Goal: Information Seeking & Learning: Learn about a topic

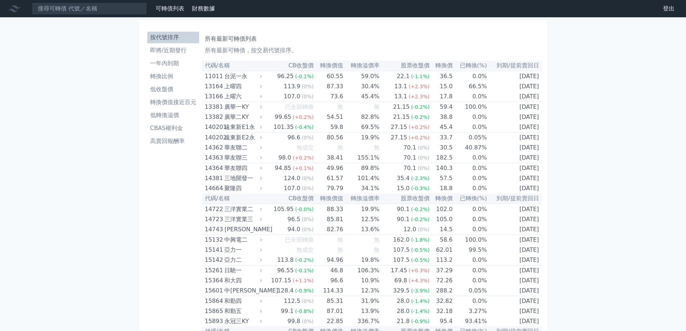
click at [330, 68] on th "轉換價值" at bounding box center [329, 65] width 30 height 10
click at [186, 144] on li "高賣回報酬率" at bounding box center [173, 141] width 52 height 9
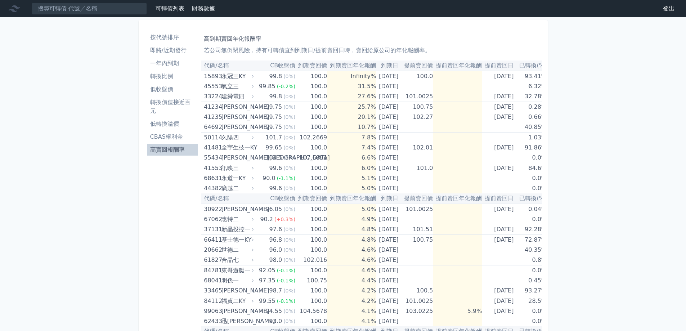
click at [171, 86] on li "低收盤價" at bounding box center [172, 89] width 51 height 9
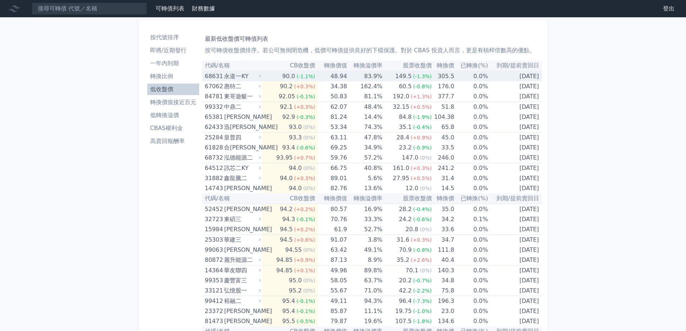
click at [259, 73] on div "永道一KY" at bounding box center [241, 76] width 35 height 10
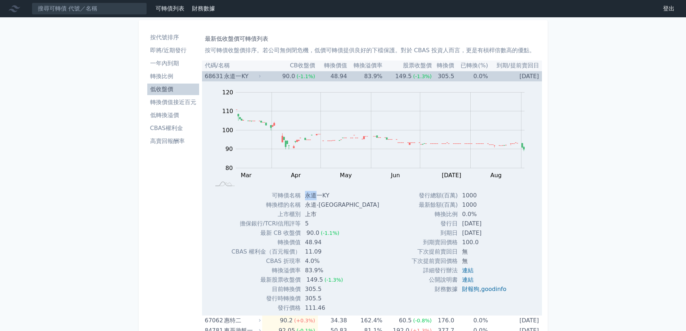
drag, startPoint x: 316, startPoint y: 196, endPoint x: 306, endPoint y: 196, distance: 10.1
click at [306, 196] on td "永道一KY" at bounding box center [343, 195] width 84 height 9
click at [349, 235] on div "可轉債名稱 永道一KY 轉換標的名稱 永道-[GEOGRAPHIC_DATA] 上市櫃別 上市 擔保銀行/TCRI信用評等 5 最新 CB 收盤價 90.0 …" at bounding box center [292, 252] width 138 height 122
drag, startPoint x: 332, startPoint y: 194, endPoint x: 308, endPoint y: 194, distance: 24.5
click at [308, 194] on td "永道一KY" at bounding box center [343, 195] width 84 height 9
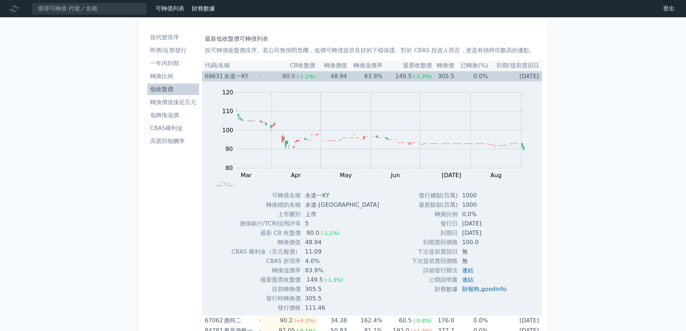
click at [353, 207] on div "可轉債名稱 永道一KY 轉換標的名稱 永道-[GEOGRAPHIC_DATA] 上市櫃別 上市 擔保銀行/TCRI信用評等 5 最新 CB 收盤價 90.0 …" at bounding box center [292, 252] width 138 height 122
drag, startPoint x: 617, startPoint y: 167, endPoint x: 577, endPoint y: 138, distance: 49.4
click at [369, 62] on th "轉換溢價率" at bounding box center [364, 65] width 35 height 10
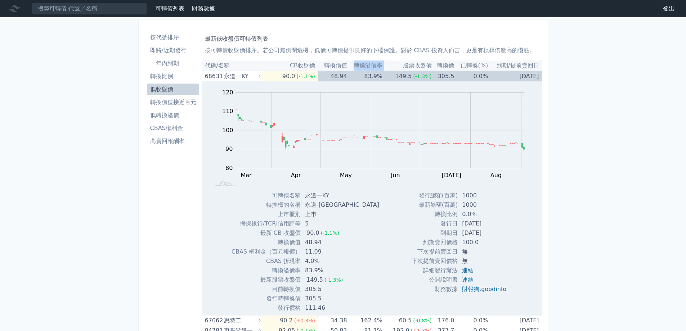
click at [369, 62] on th "轉換溢價率" at bounding box center [364, 65] width 35 height 10
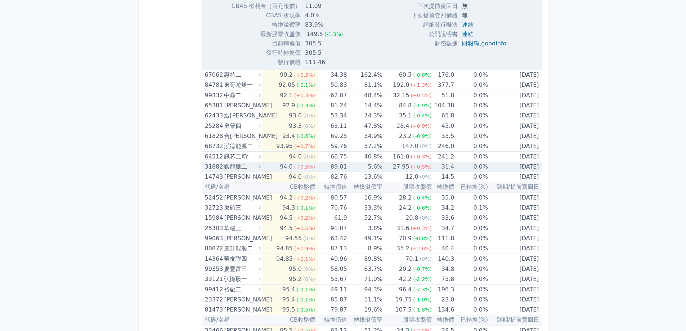
scroll to position [252, 0]
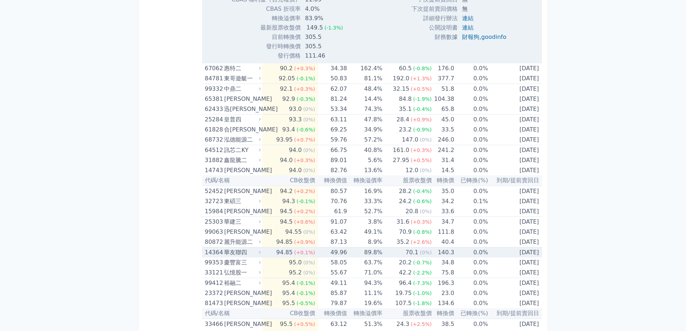
click at [337, 252] on td "49.96" at bounding box center [332, 252] width 29 height 10
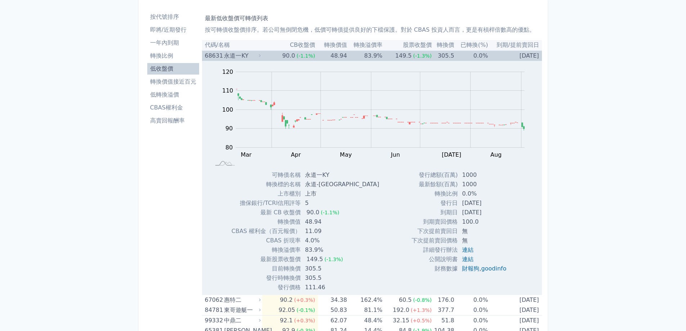
scroll to position [0, 0]
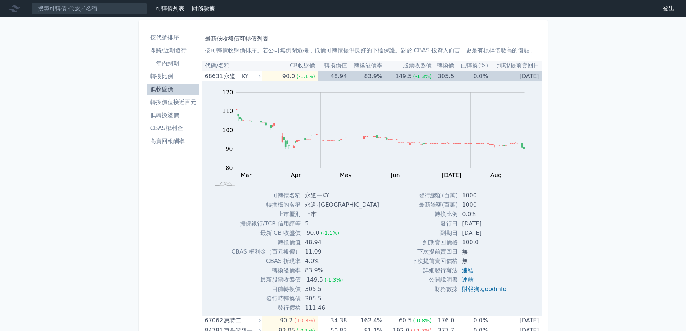
click at [185, 116] on li "低轉換溢價" at bounding box center [173, 115] width 52 height 9
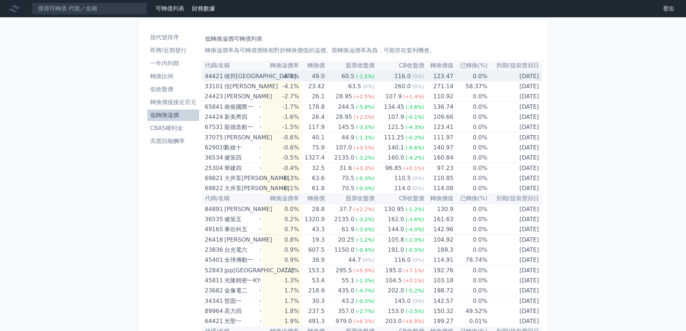
click at [310, 77] on td "49.0" at bounding box center [313, 76] width 23 height 10
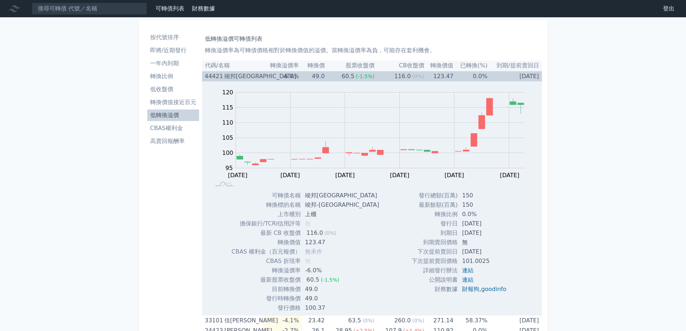
click at [311, 77] on td "49.0" at bounding box center [313, 76] width 23 height 10
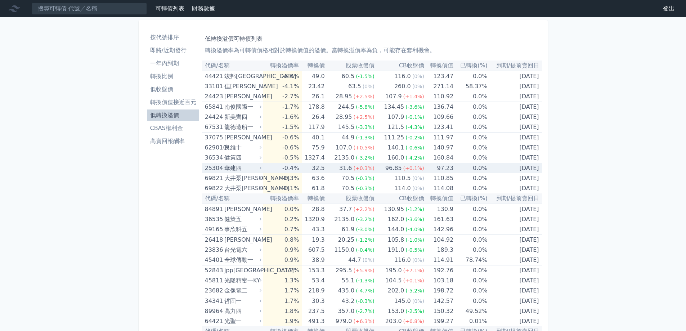
click at [318, 167] on td "32.5" at bounding box center [313, 168] width 23 height 10
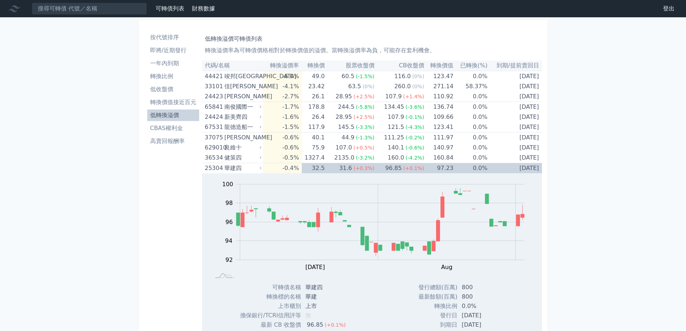
click at [180, 93] on li "低收盤價" at bounding box center [173, 89] width 52 height 9
